Goal: Transaction & Acquisition: Purchase product/service

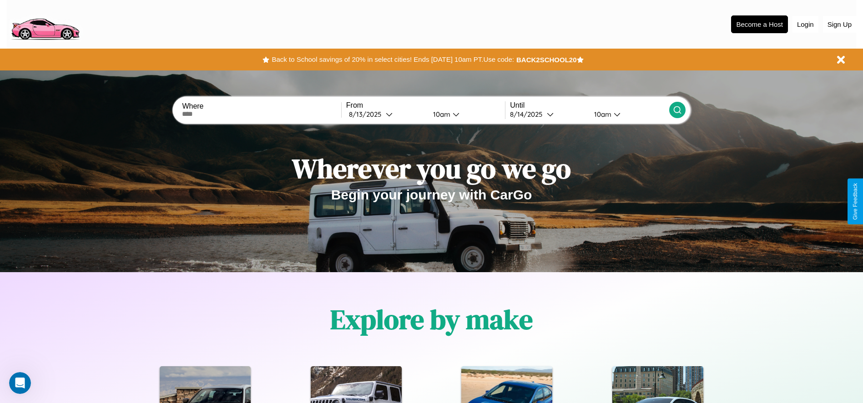
scroll to position [189, 0]
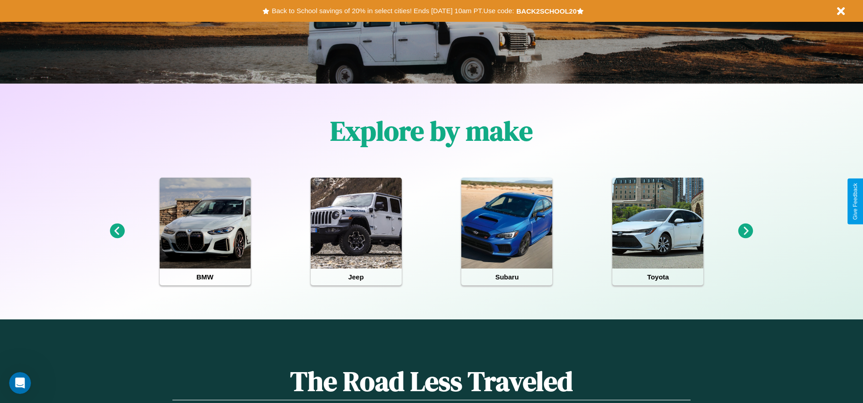
click at [117, 232] on icon at bounding box center [117, 231] width 15 height 15
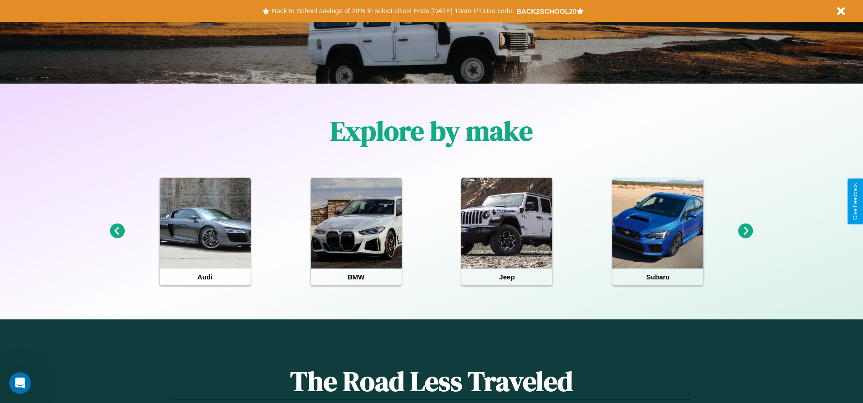
click at [745, 232] on icon at bounding box center [745, 231] width 15 height 15
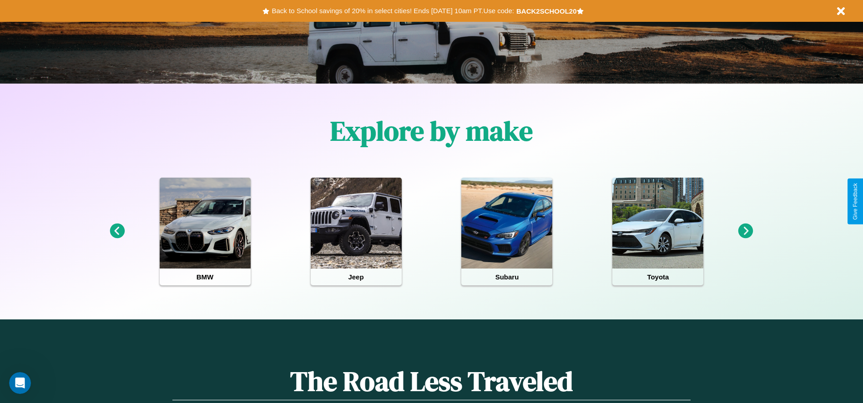
click at [117, 232] on icon at bounding box center [117, 231] width 15 height 15
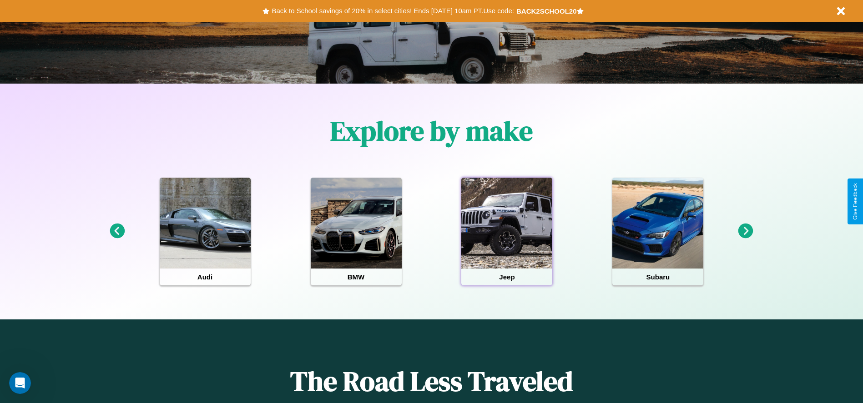
click at [507, 232] on div at bounding box center [506, 223] width 91 height 91
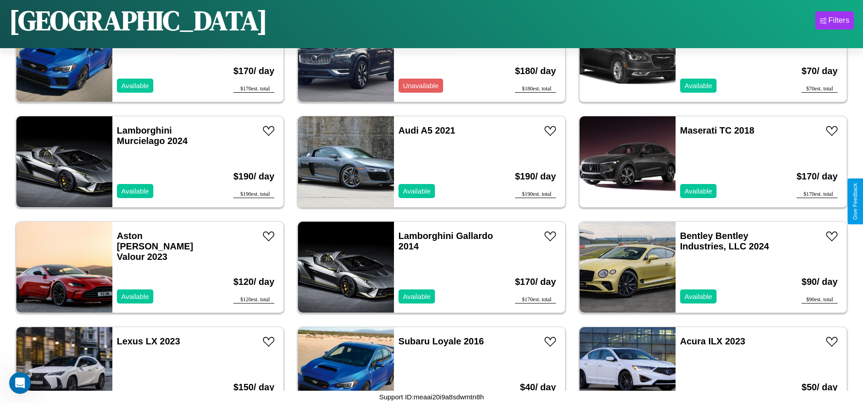
scroll to position [735, 0]
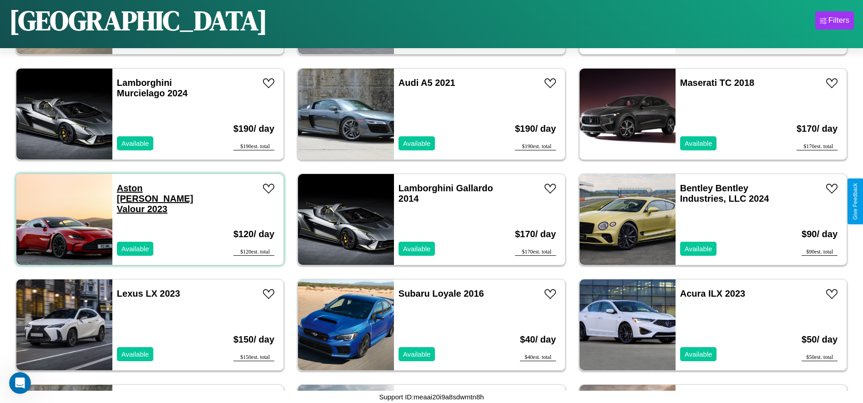
click at [143, 188] on link "Aston Martin Valour 2023" at bounding box center [155, 198] width 76 height 31
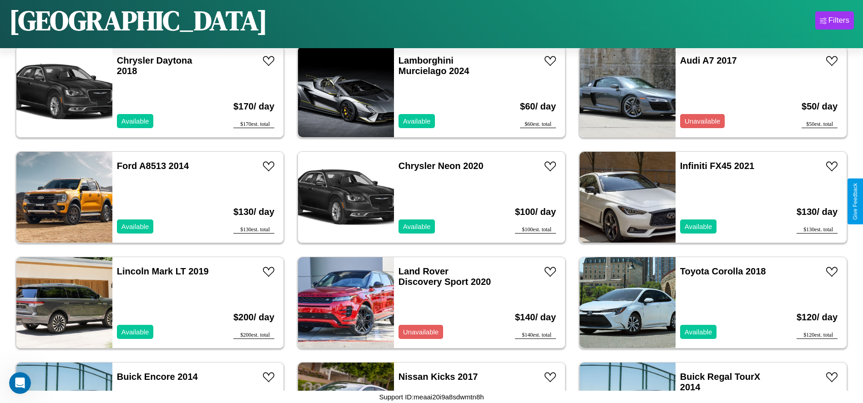
scroll to position [1364, 0]
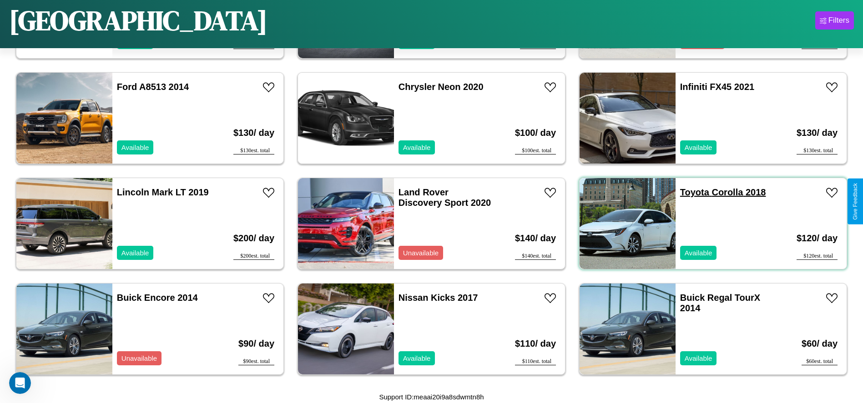
click at [689, 192] on link "Toyota Corolla 2018" at bounding box center [723, 192] width 86 height 10
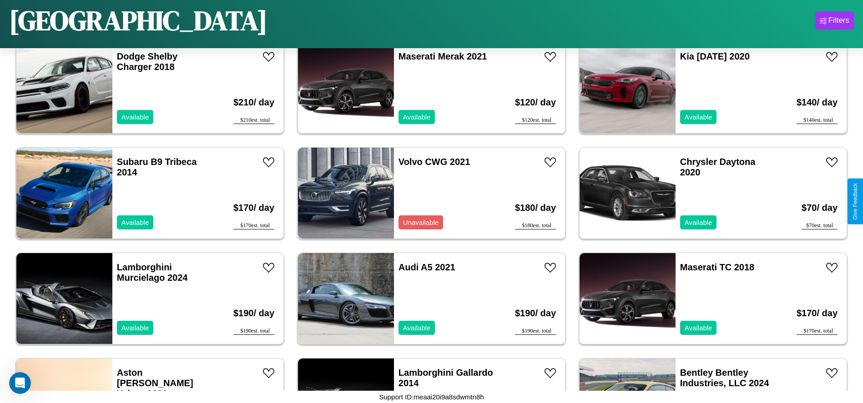
scroll to position [629, 0]
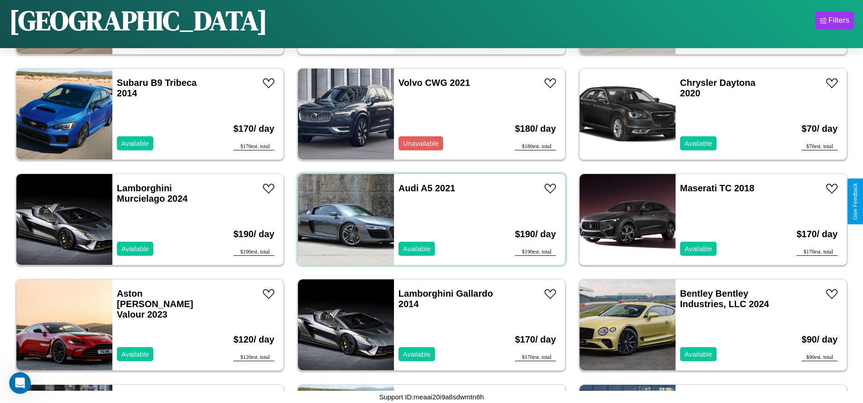
click at [428, 220] on div "Audi A5 2021 Available" at bounding box center [446, 219] width 105 height 91
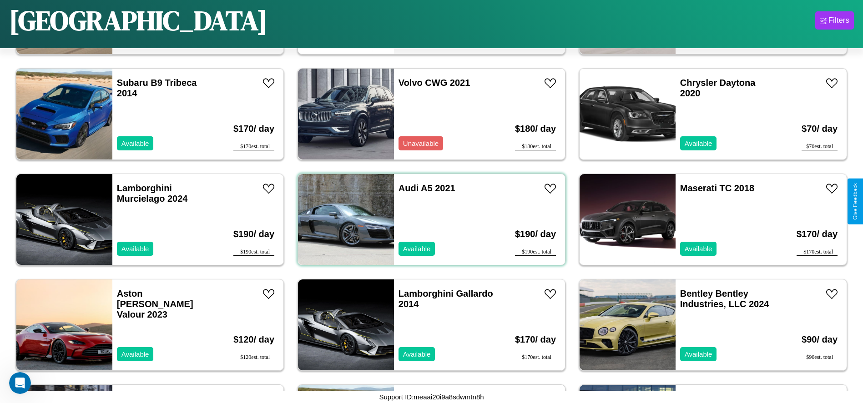
click at [428, 220] on div "Audi A5 2021 Available" at bounding box center [446, 219] width 105 height 91
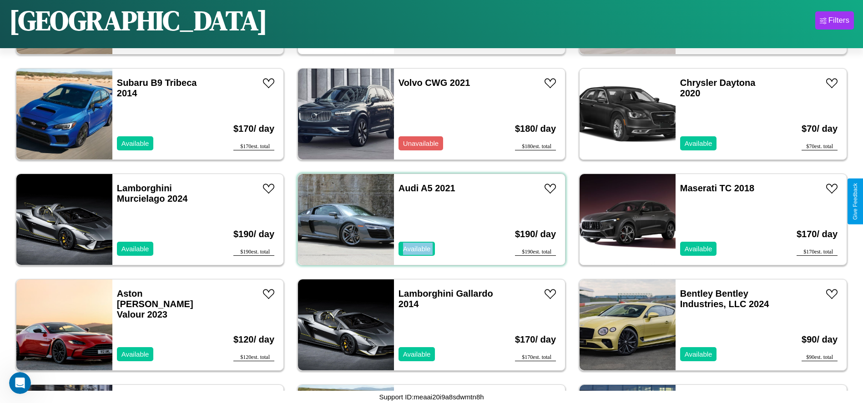
click at [428, 220] on div "Audi A5 2021 Available" at bounding box center [446, 219] width 105 height 91
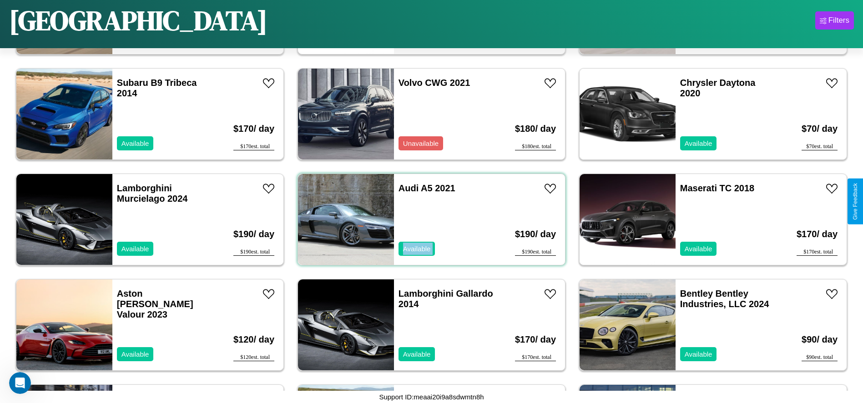
click at [428, 220] on div "Audi A5 2021 Available" at bounding box center [446, 219] width 105 height 91
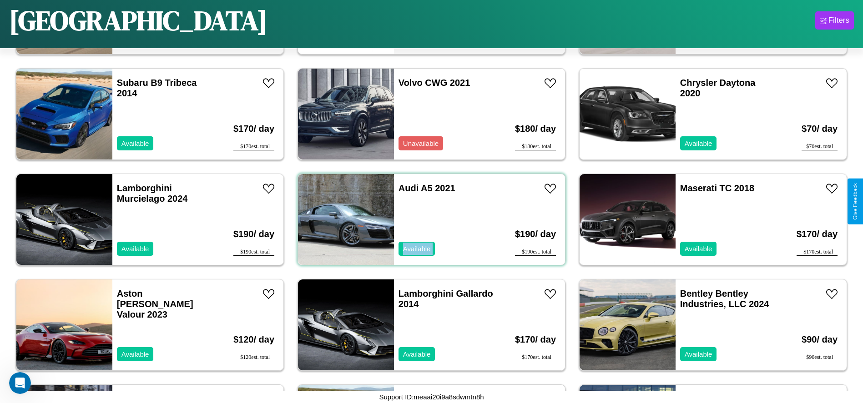
click at [428, 220] on div "Audi A5 2021 Available" at bounding box center [446, 219] width 105 height 91
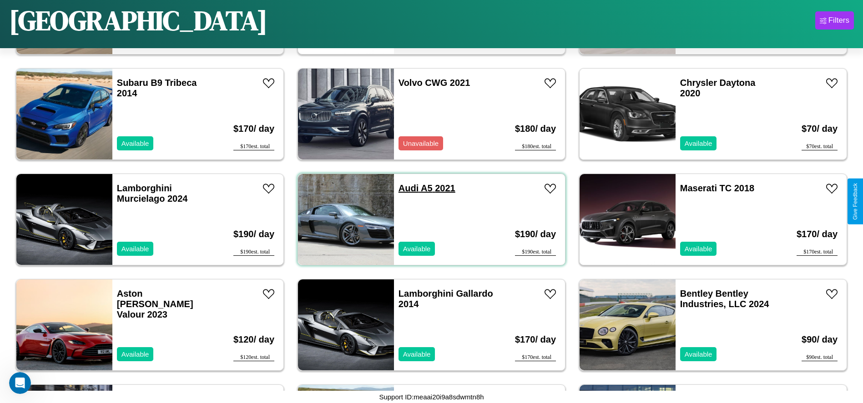
click at [405, 188] on link "Audi A5 2021" at bounding box center [426, 188] width 57 height 10
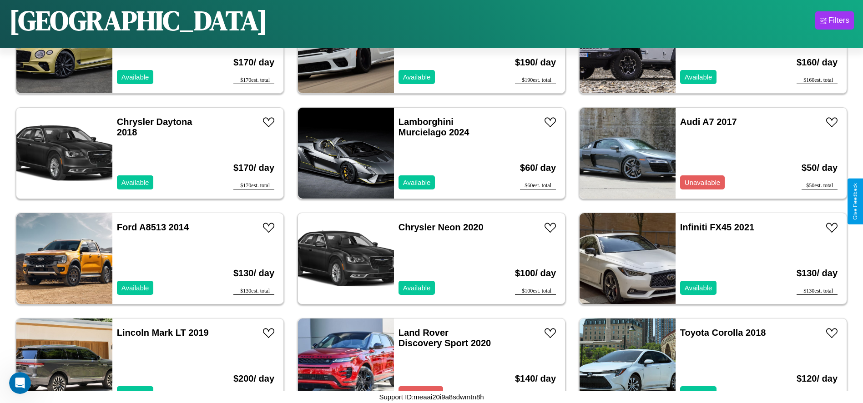
scroll to position [1364, 0]
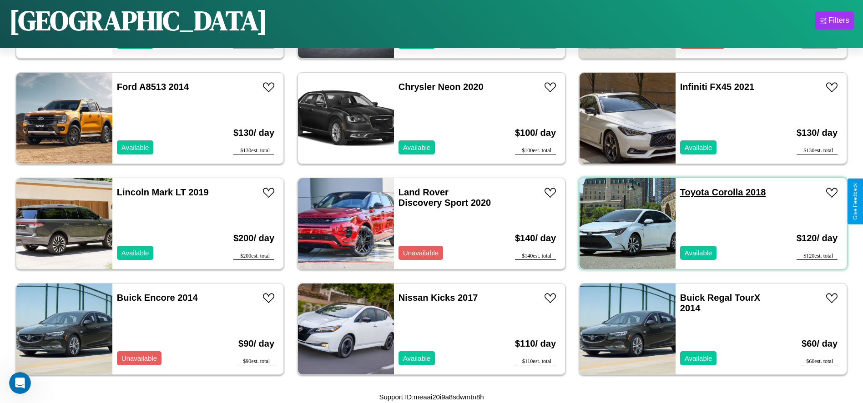
click at [689, 192] on link "Toyota Corolla 2018" at bounding box center [723, 192] width 86 height 10
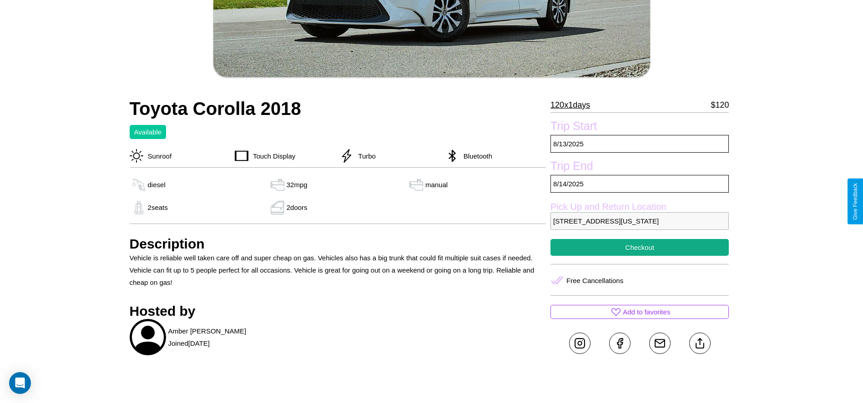
scroll to position [327, 0]
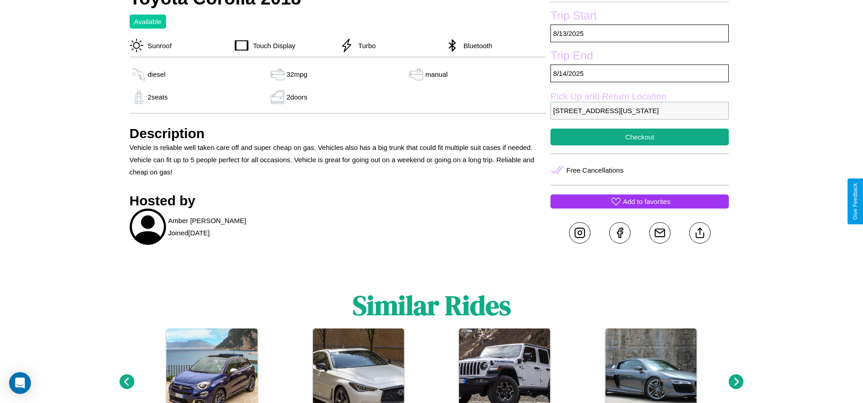
click at [639, 201] on p "Add to favorites" at bounding box center [646, 202] width 47 height 12
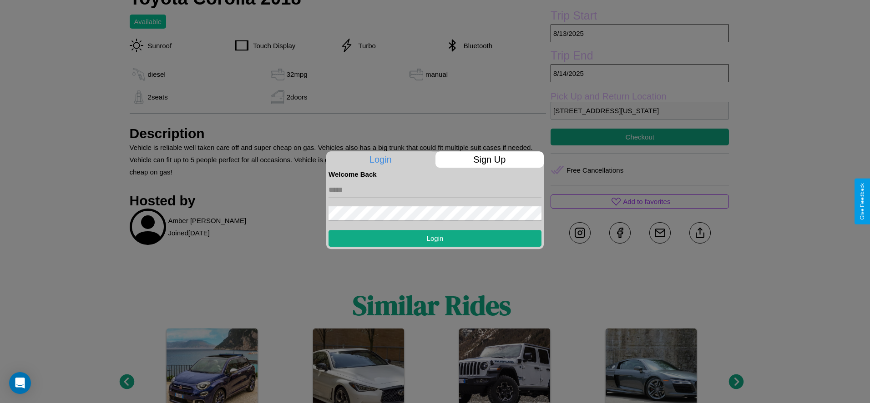
click at [489, 160] on p "Sign Up" at bounding box center [489, 159] width 109 height 16
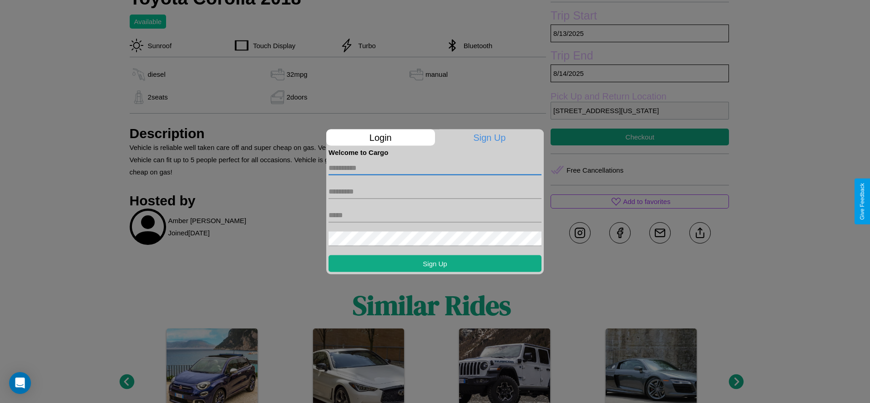
click at [435, 168] on input "text" at bounding box center [434, 168] width 213 height 15
type input "******"
click at [435, 191] on input "text" at bounding box center [434, 191] width 213 height 15
type input "*****"
click at [435, 215] on input "text" at bounding box center [434, 215] width 213 height 15
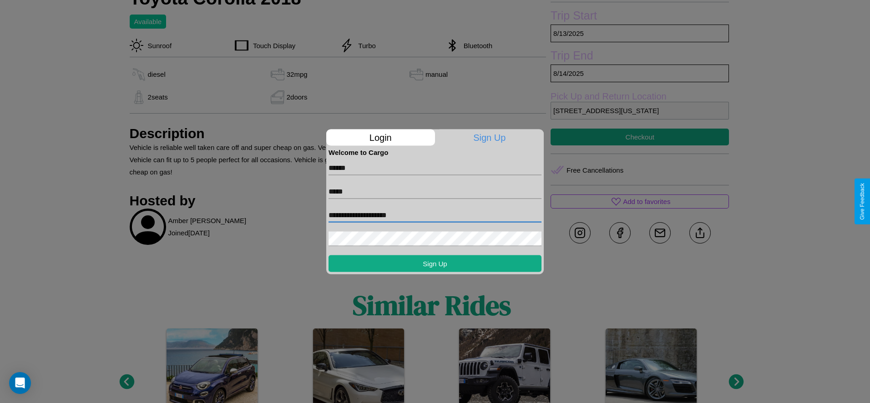
type input "**********"
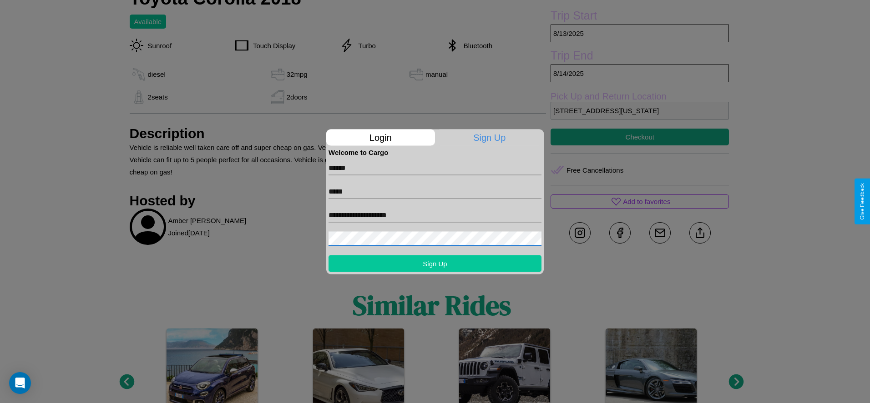
click at [435, 263] on button "Sign Up" at bounding box center [434, 263] width 213 height 17
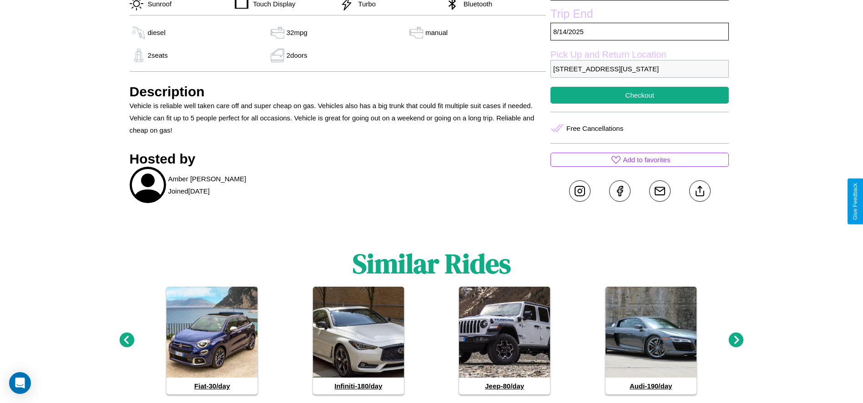
scroll to position [391, 0]
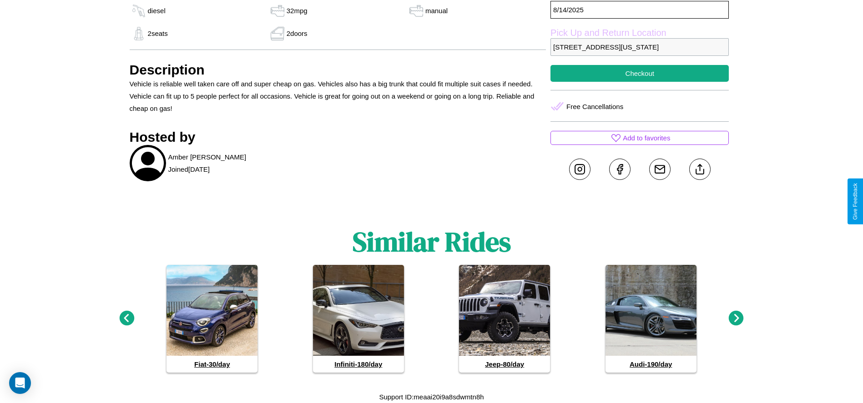
click at [736, 319] on icon at bounding box center [736, 318] width 15 height 15
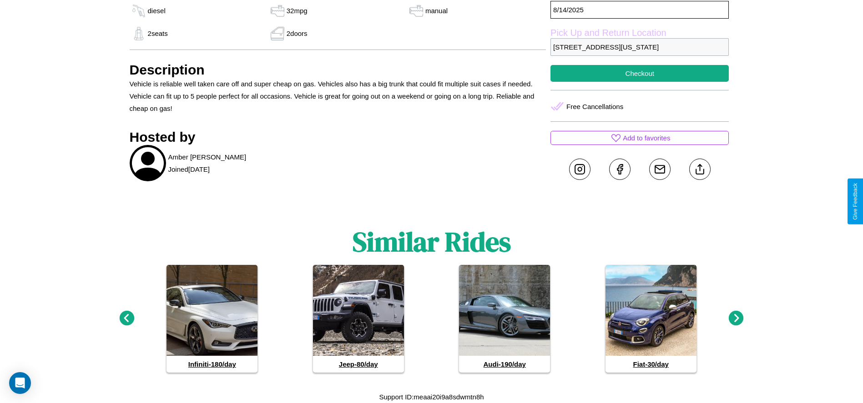
click at [736, 319] on icon at bounding box center [736, 318] width 15 height 15
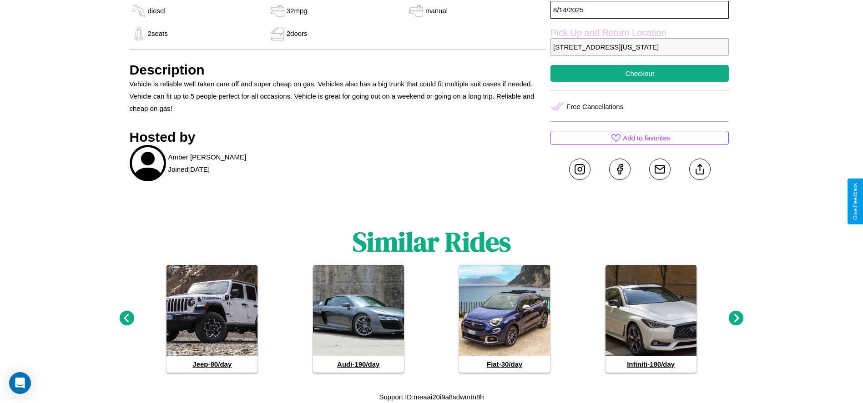
click at [736, 319] on icon at bounding box center [736, 318] width 15 height 15
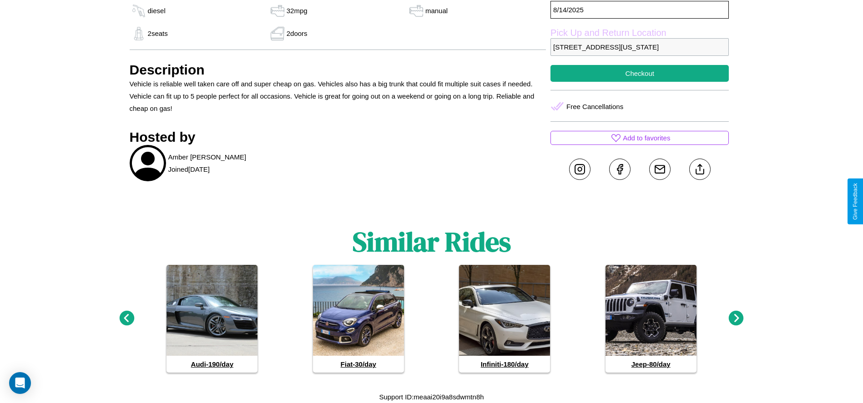
click at [126, 319] on icon at bounding box center [126, 318] width 15 height 15
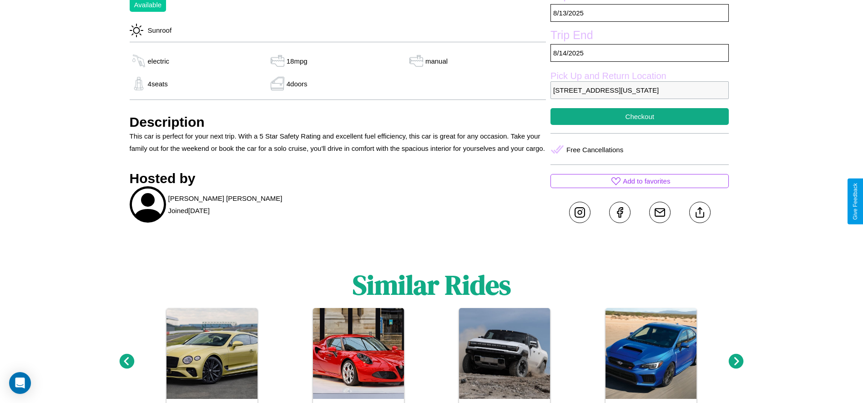
scroll to position [423, 0]
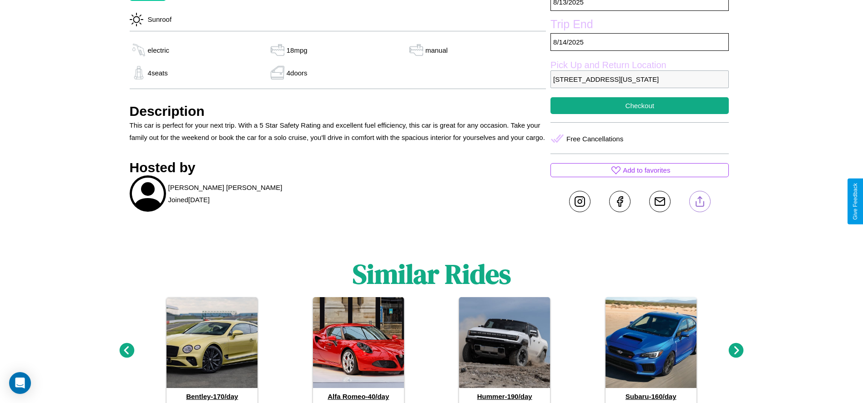
click at [700, 201] on line at bounding box center [700, 200] width 0 height 6
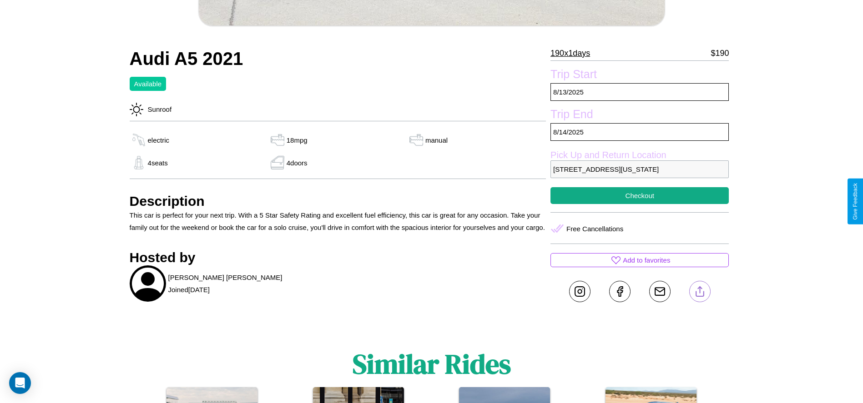
scroll to position [327, 0]
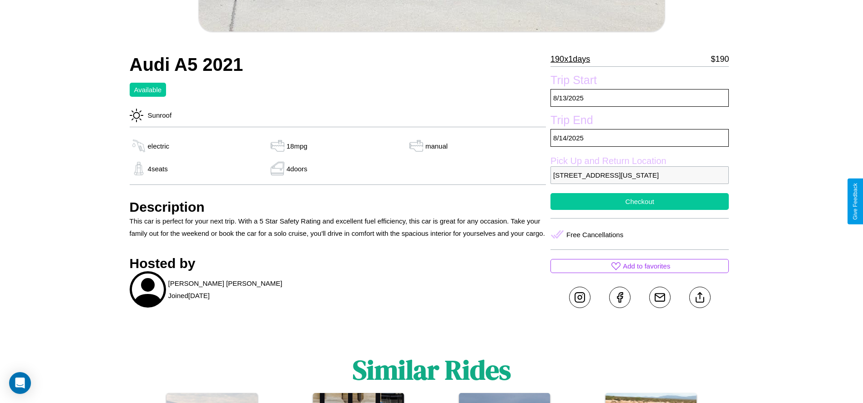
click at [639, 201] on button "Checkout" at bounding box center [639, 201] width 178 height 17
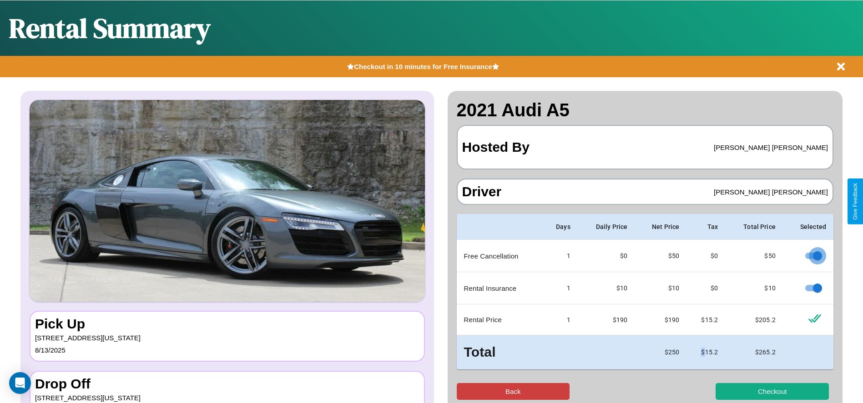
click at [513, 392] on button "Back" at bounding box center [513, 391] width 113 height 17
